Goal: Task Accomplishment & Management: Manage account settings

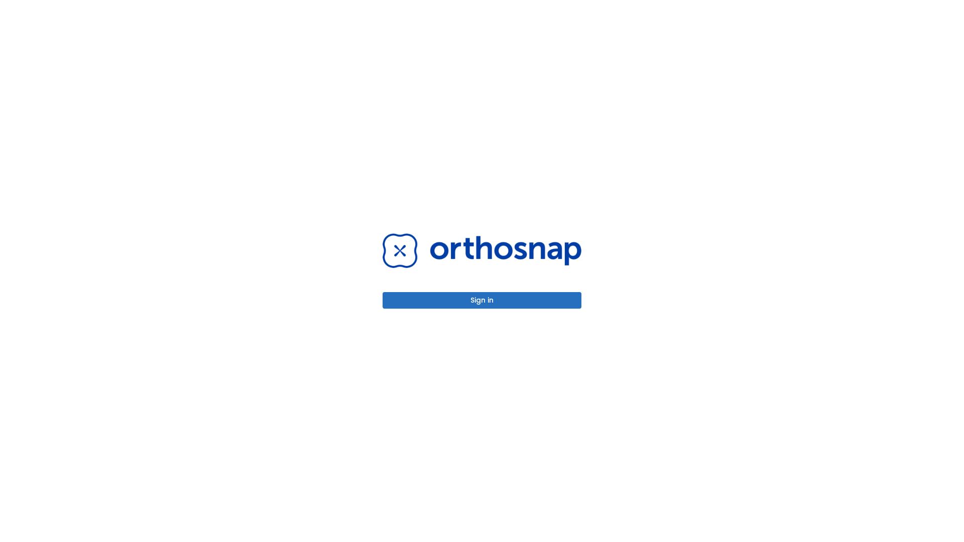
click at [482, 300] on button "Sign in" at bounding box center [482, 300] width 199 height 17
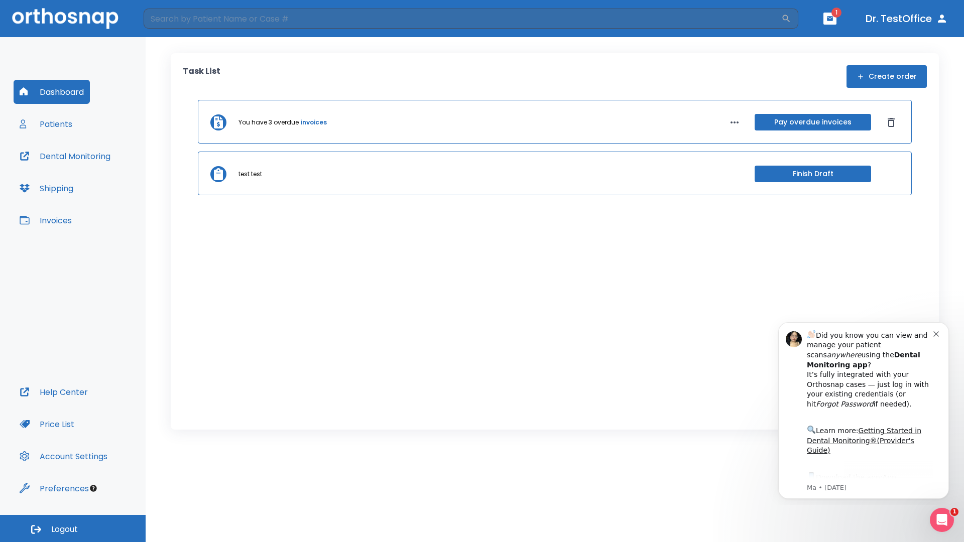
click at [73, 529] on span "Logout" at bounding box center [64, 529] width 27 height 11
